Goal: Task Accomplishment & Management: Use online tool/utility

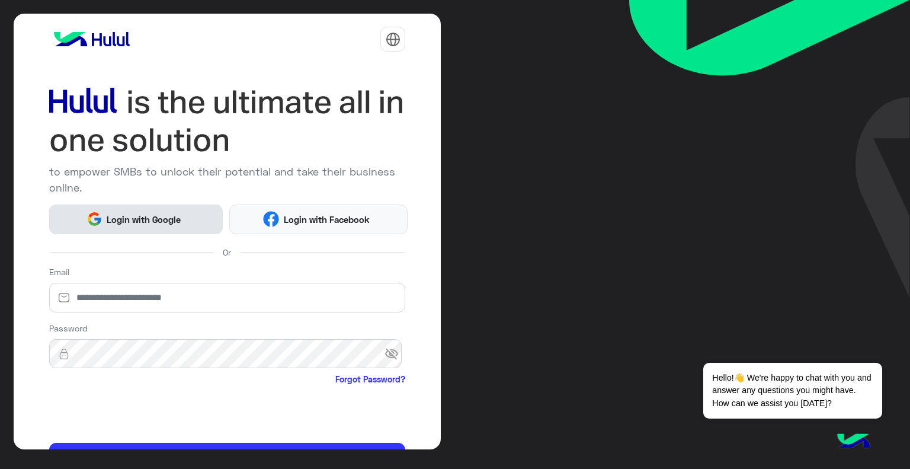
click at [103, 219] on span "Login with Google" at bounding box center [143, 220] width 83 height 14
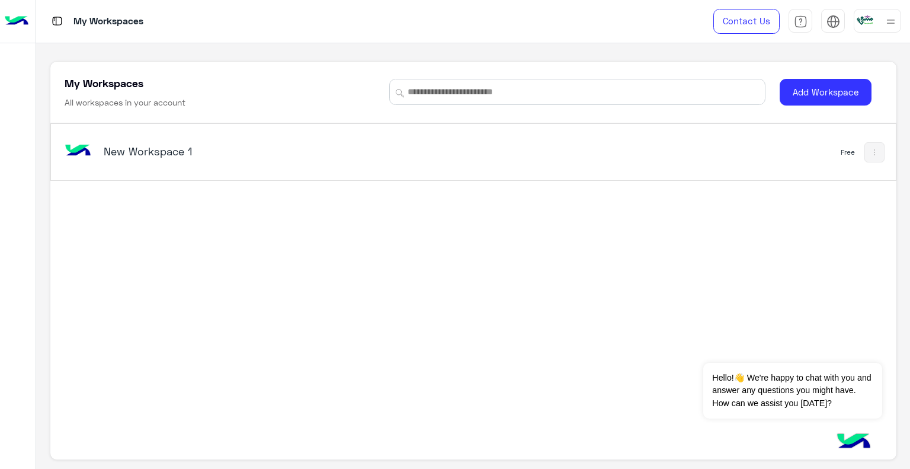
click at [117, 144] on h5 "New Workspace 1" at bounding box center [252, 151] width 296 height 14
click at [161, 154] on h5 "New Workspace 1" at bounding box center [252, 151] width 296 height 14
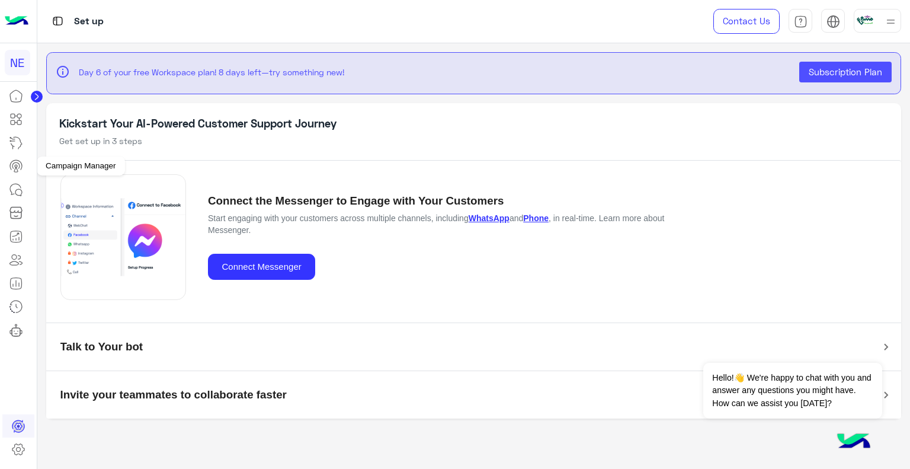
click at [12, 446] on icon at bounding box center [18, 449] width 14 height 14
click at [54, 435] on div "Workspace Settings" at bounding box center [78, 441] width 89 height 19
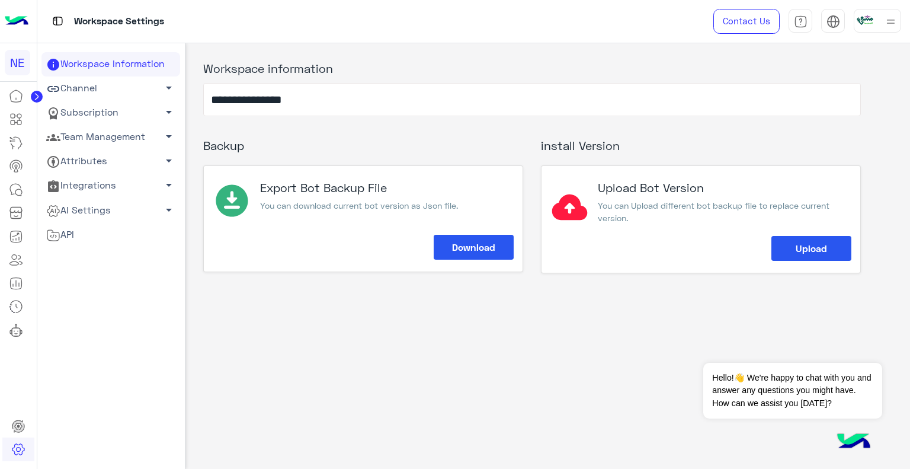
click at [68, 88] on link "Channel arrow_drop_down" at bounding box center [110, 88] width 139 height 24
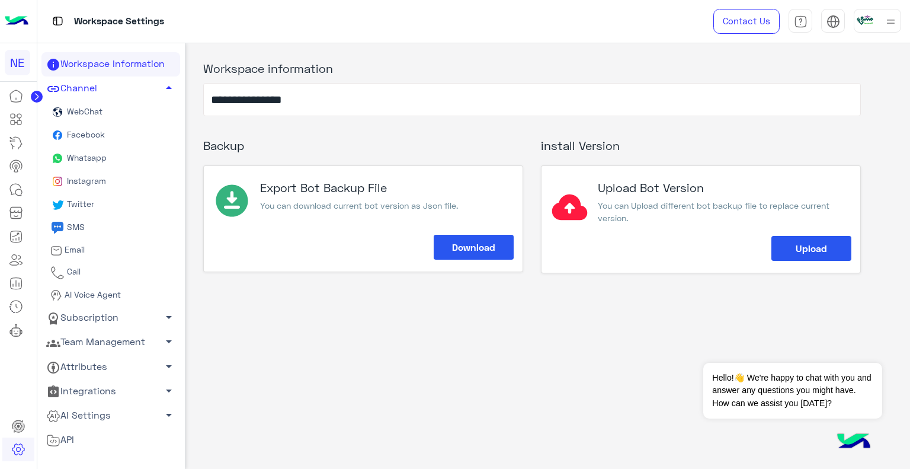
click at [67, 161] on span "Whatsapp" at bounding box center [86, 157] width 42 height 10
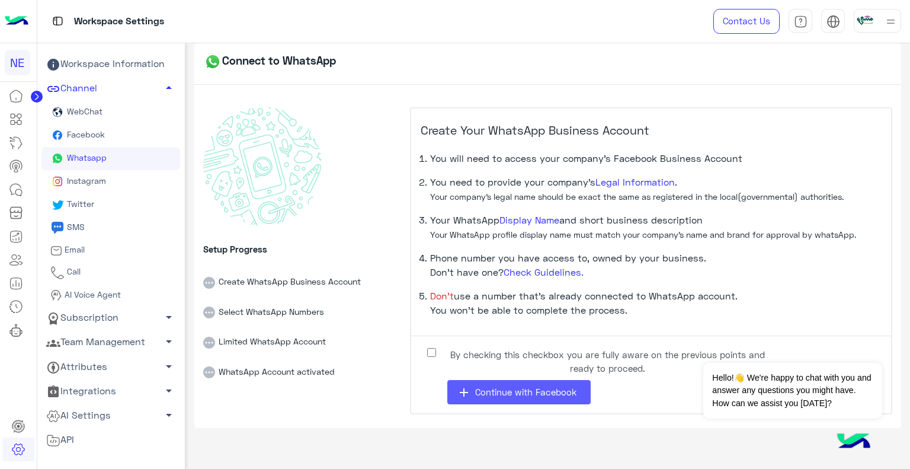
click at [506, 399] on button "add Continue with Facebook" at bounding box center [518, 392] width 143 height 24
